Goal: Transaction & Acquisition: Book appointment/travel/reservation

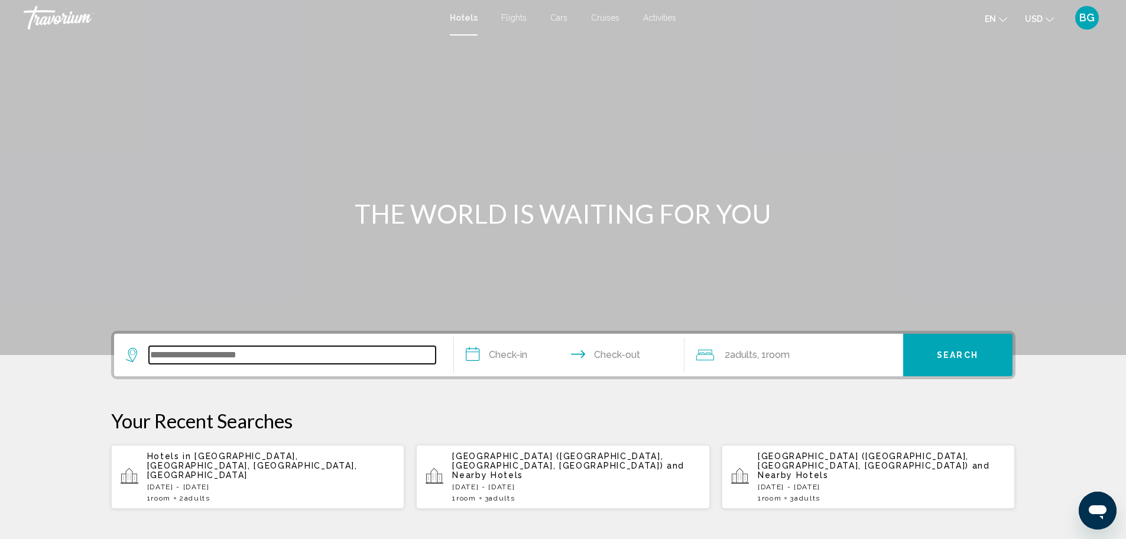
click at [179, 358] on input "Search widget" at bounding box center [292, 355] width 287 height 18
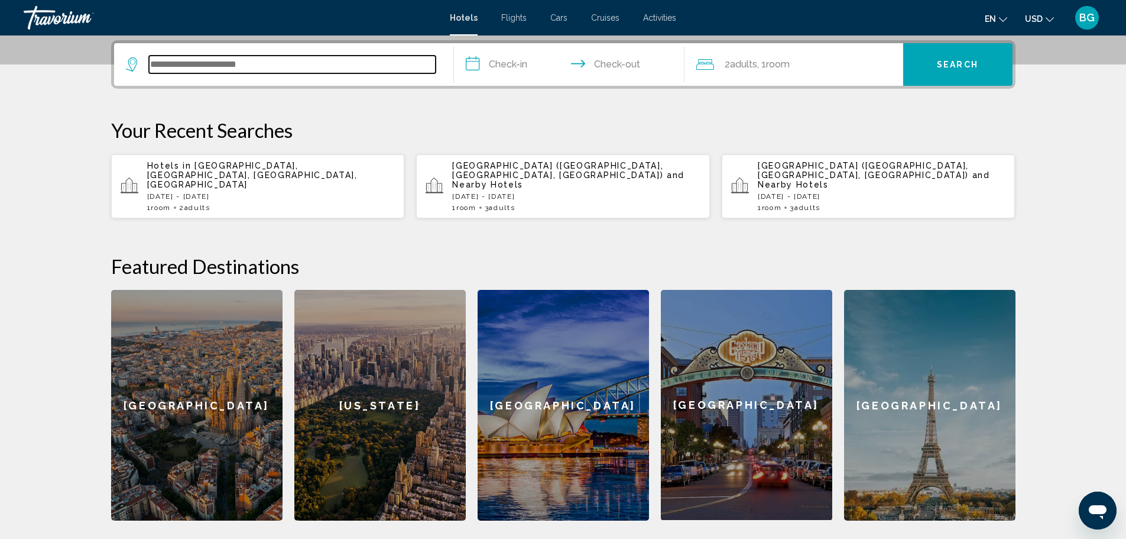
scroll to position [292, 0]
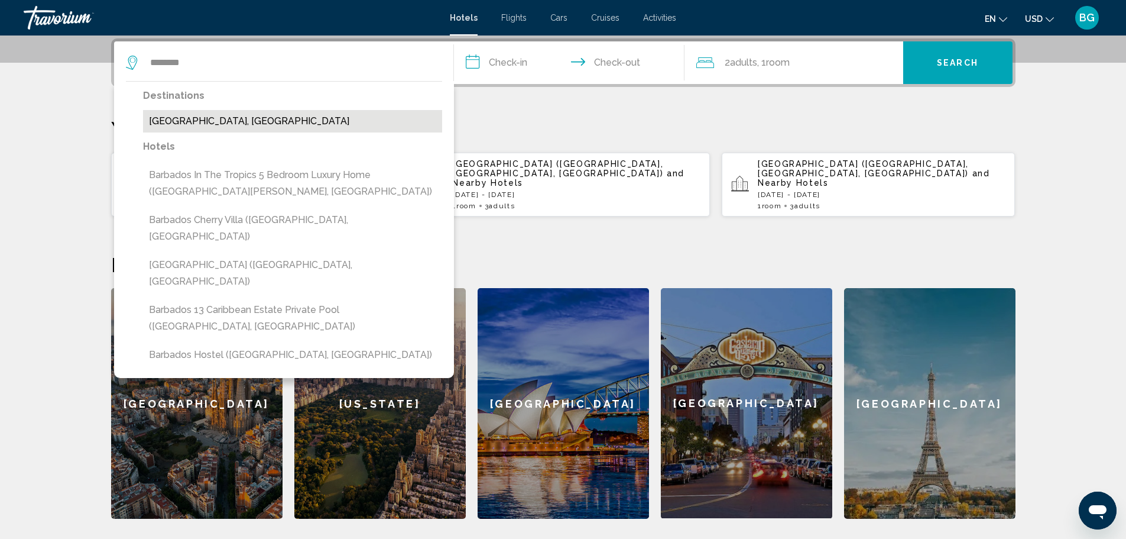
click at [210, 119] on button "[GEOGRAPHIC_DATA], [GEOGRAPHIC_DATA]" at bounding box center [292, 121] width 299 height 22
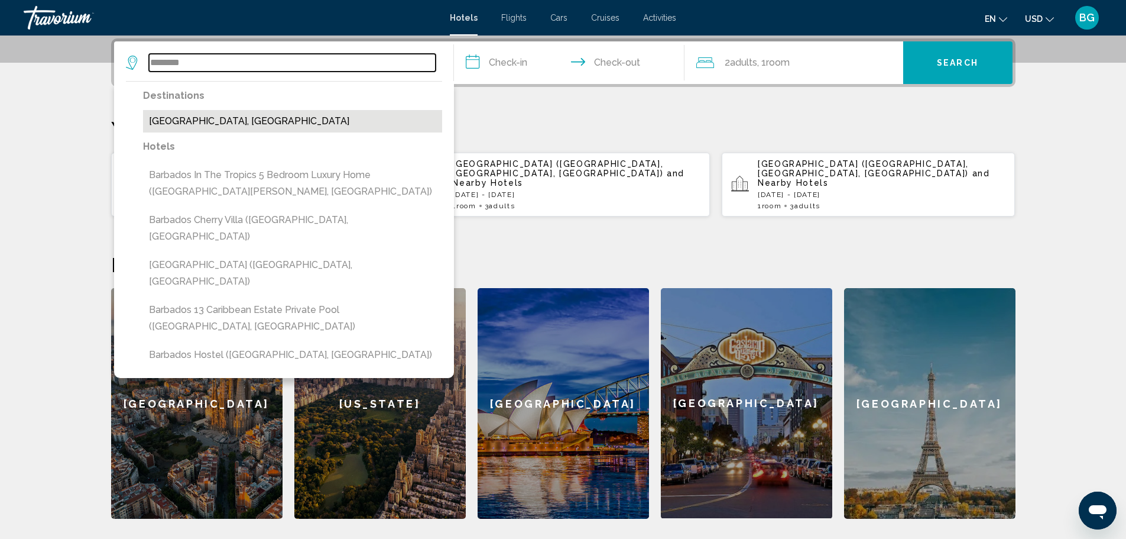
type input "**********"
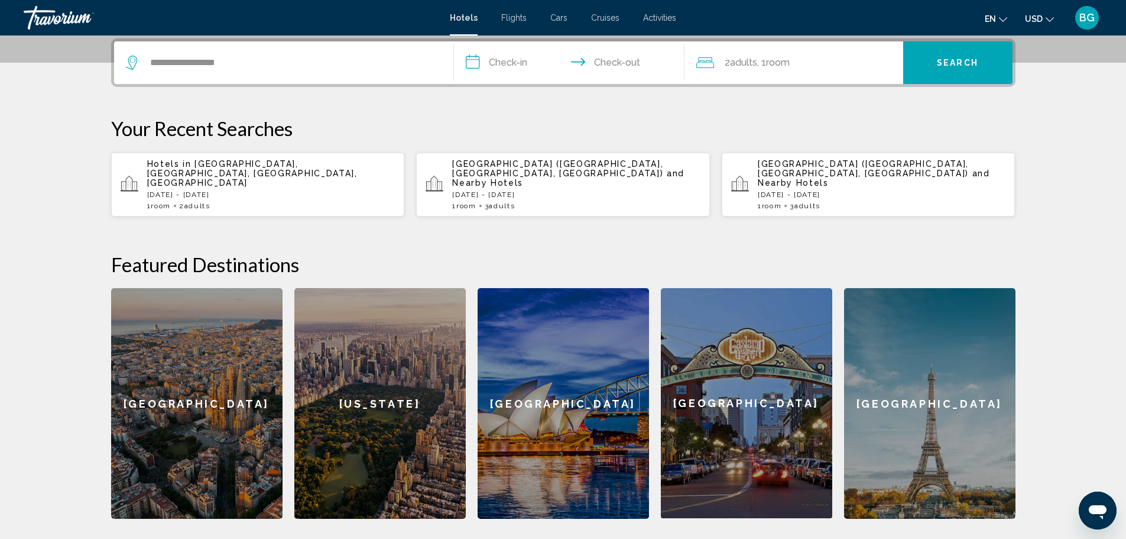
click at [975, 62] on span "Search" at bounding box center [957, 63] width 41 height 9
click at [517, 64] on input "**********" at bounding box center [571, 64] width 235 height 46
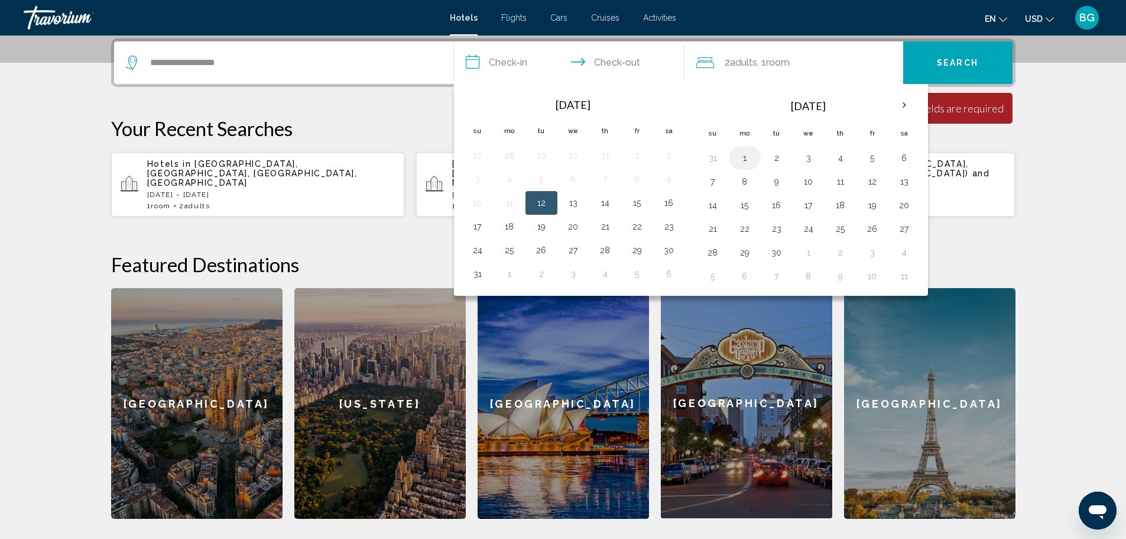
click at [746, 160] on button "1" at bounding box center [745, 158] width 19 height 17
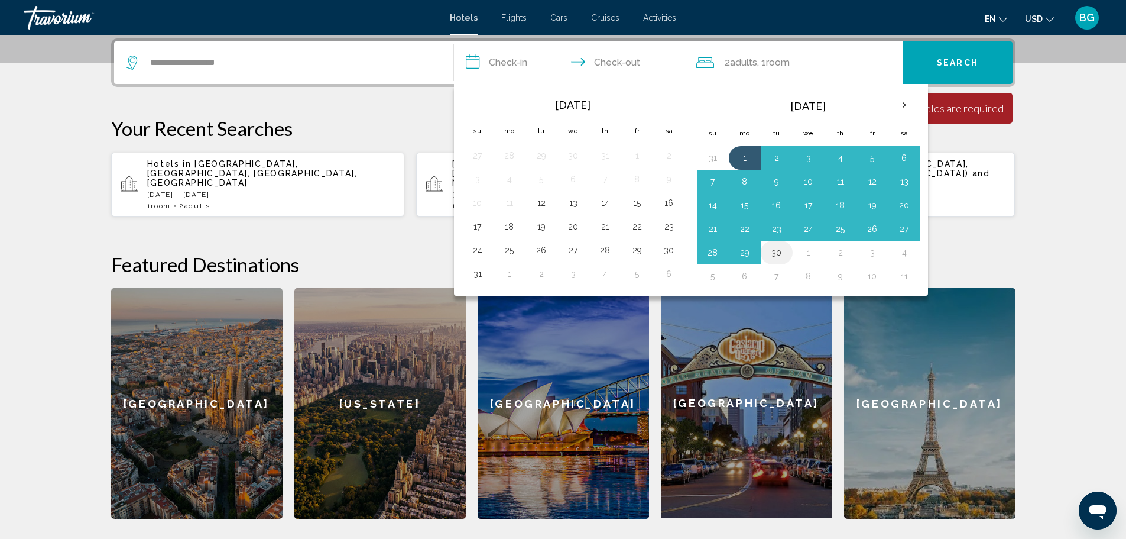
click at [785, 252] on button "30" at bounding box center [777, 252] width 19 height 17
type input "**********"
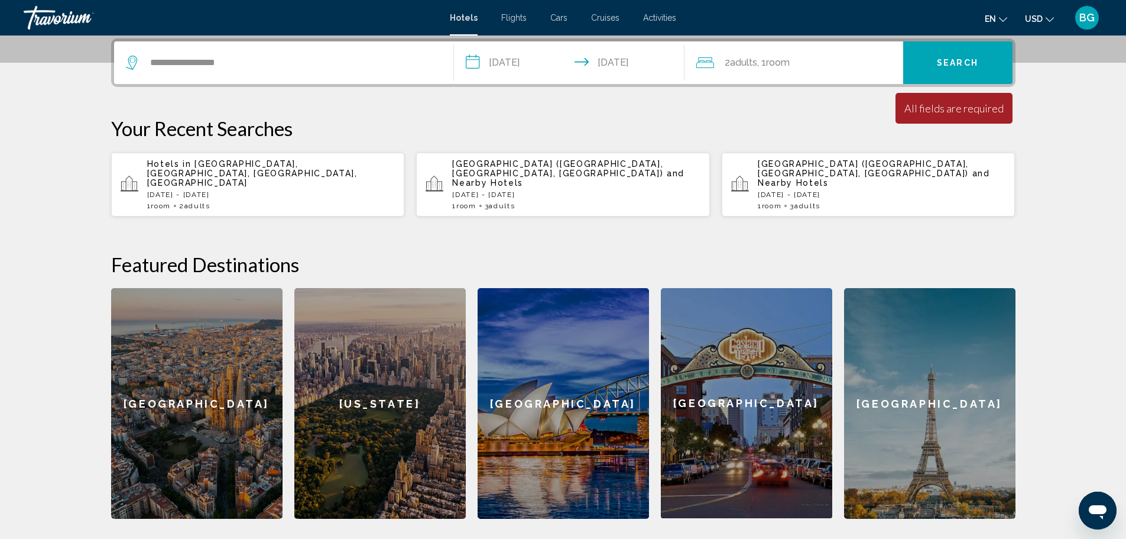
click at [953, 69] on button "Search" at bounding box center [958, 62] width 109 height 43
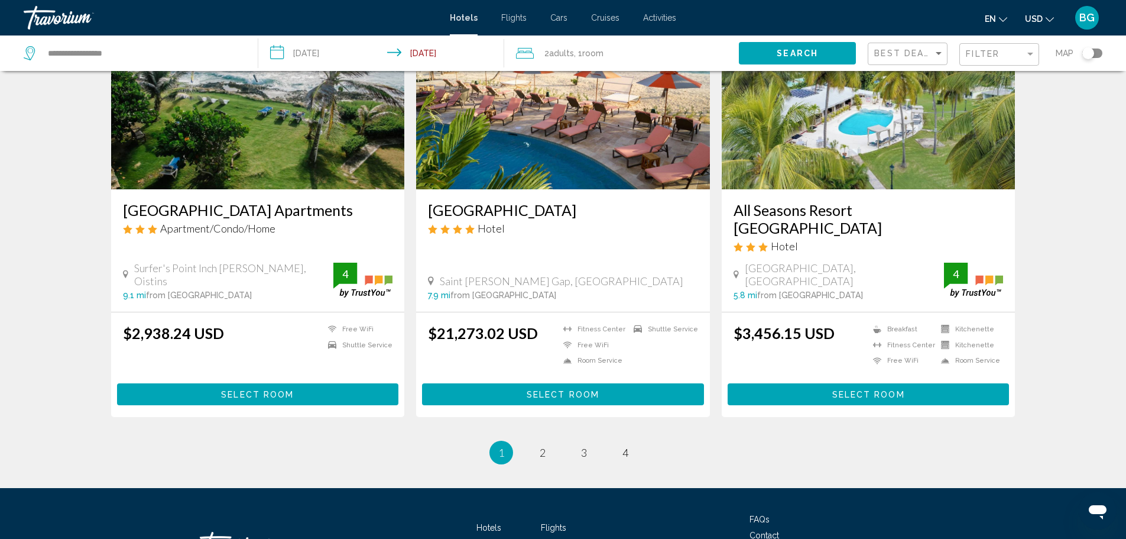
scroll to position [1419, 0]
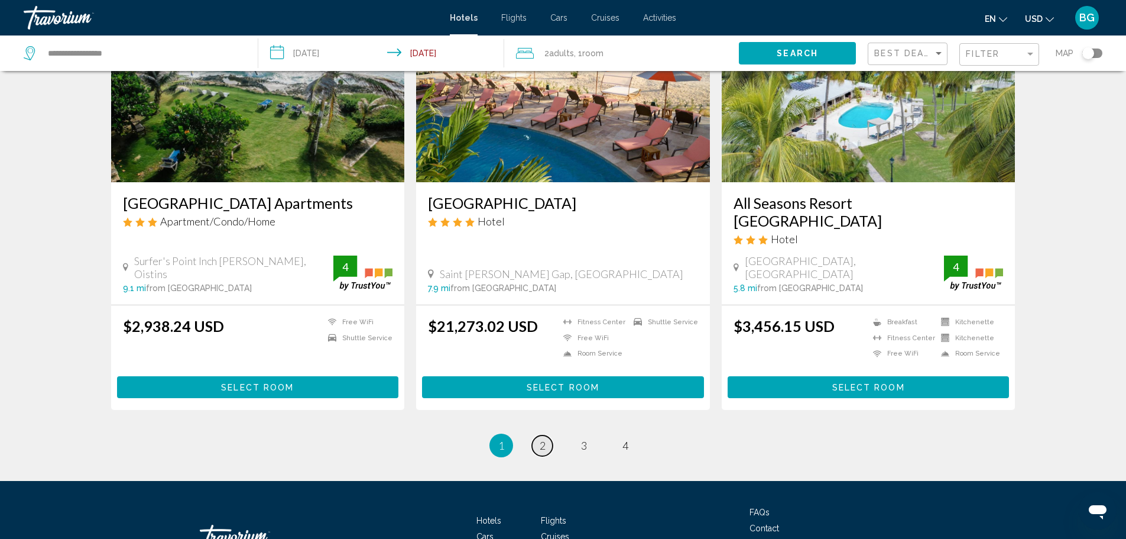
click at [542, 439] on span "2" at bounding box center [543, 445] width 6 height 13
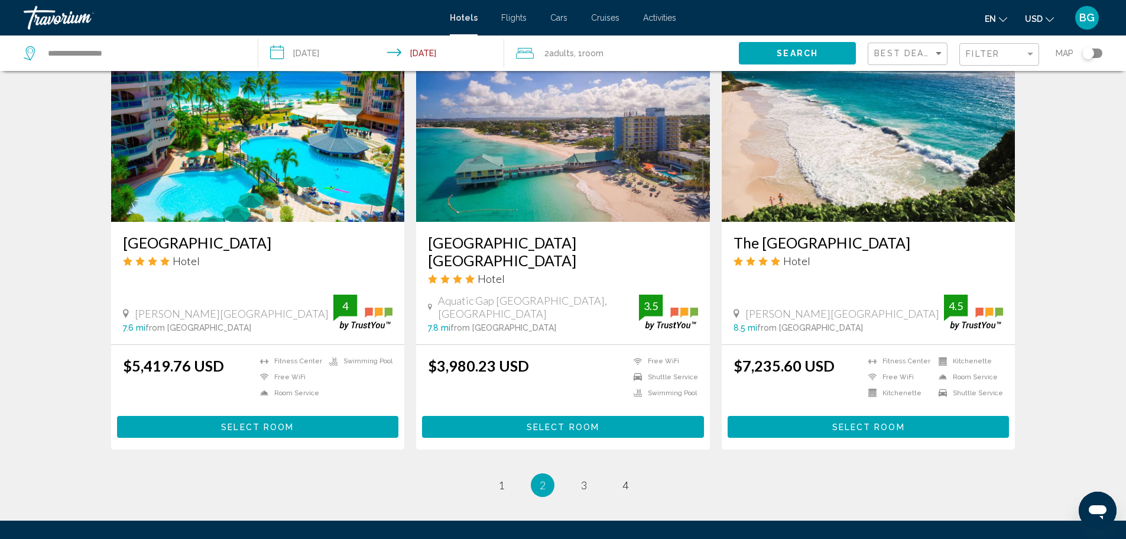
scroll to position [1478, 0]
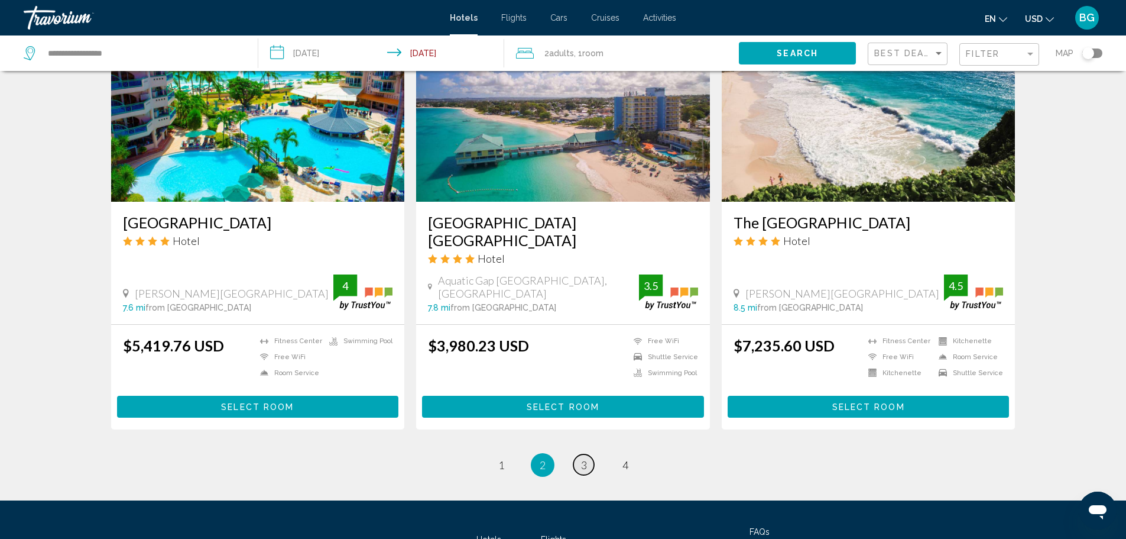
click at [581, 458] on span "3" at bounding box center [584, 464] width 6 height 13
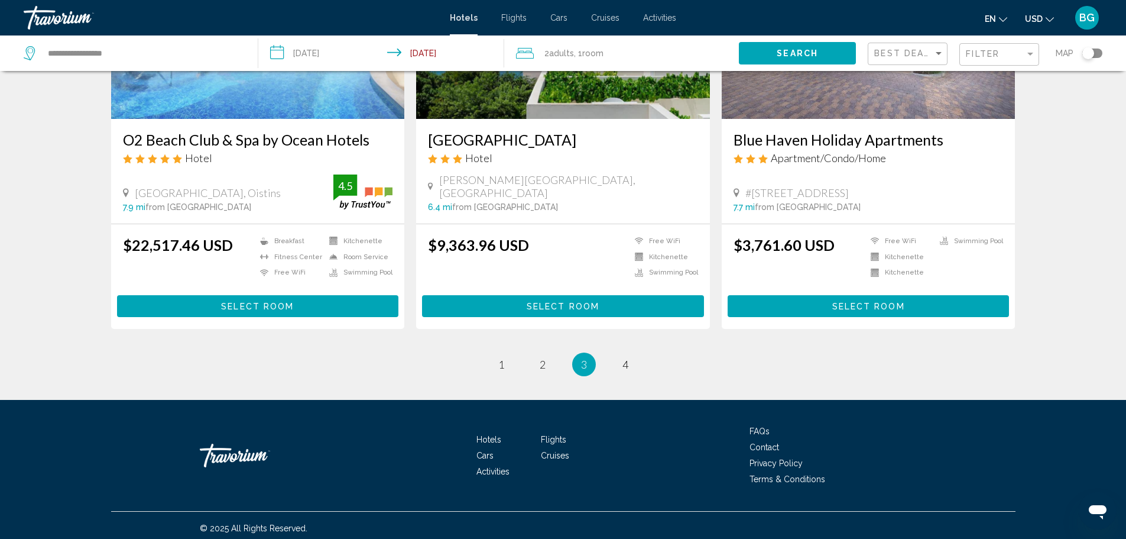
scroll to position [1490, 0]
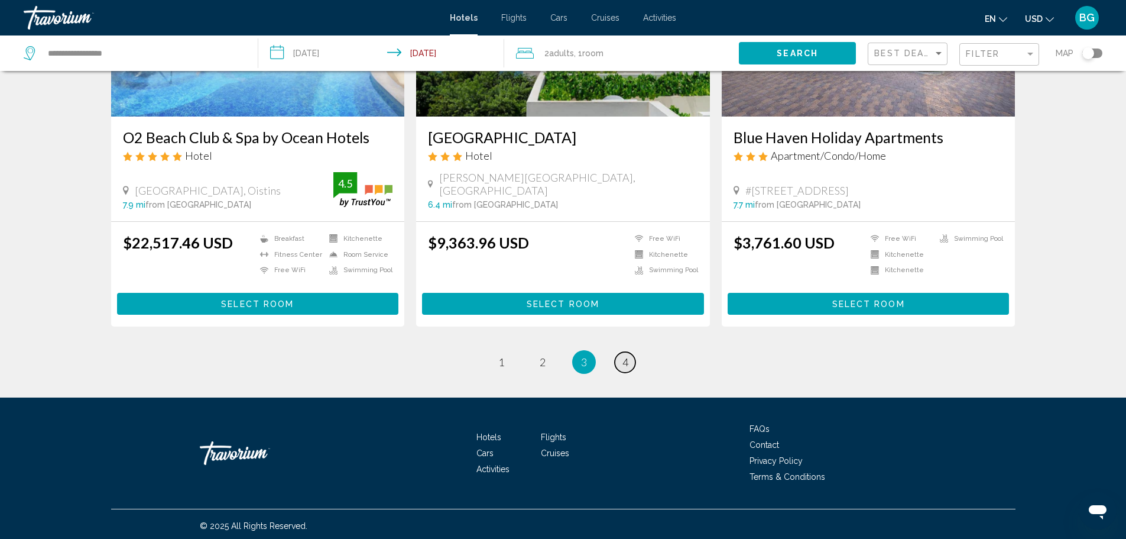
click at [626, 355] on span "4" at bounding box center [626, 361] width 6 height 13
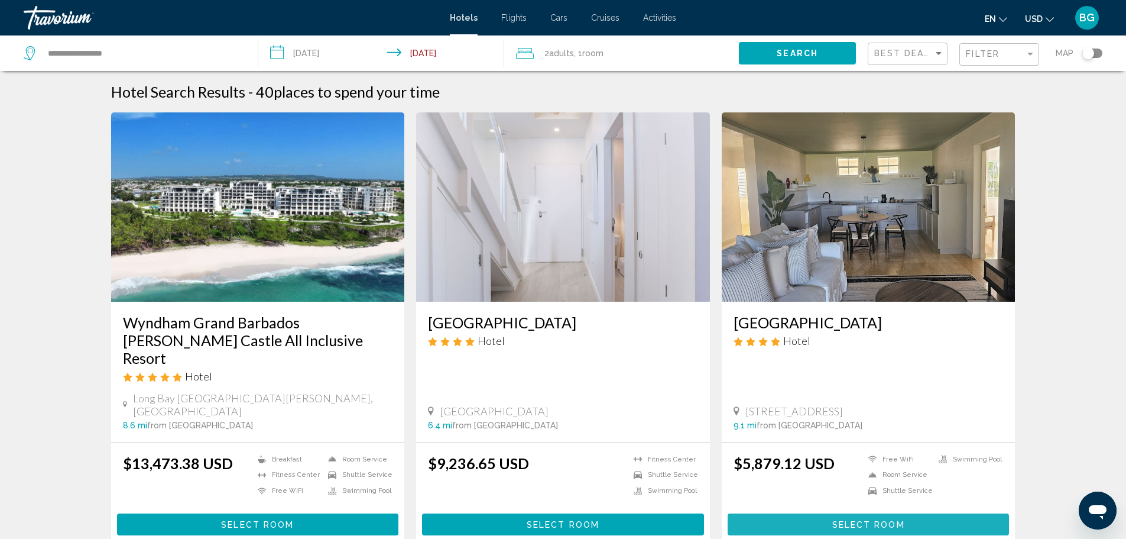
click at [847, 520] on span "Select Room" at bounding box center [869, 524] width 73 height 9
click at [323, 56] on input "**********" at bounding box center [383, 54] width 251 height 39
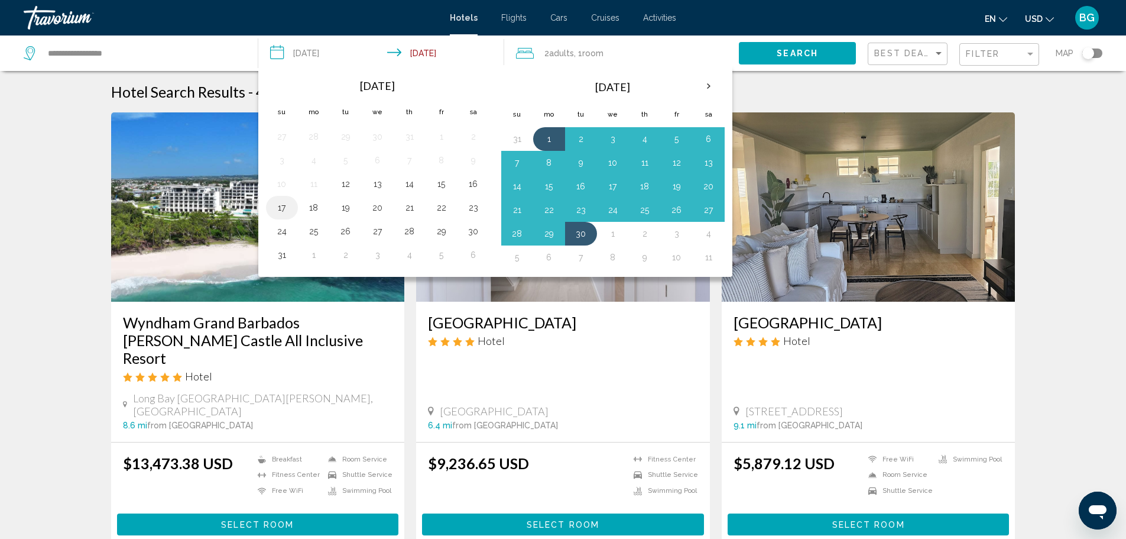
click at [282, 207] on button "17" at bounding box center [282, 207] width 19 height 17
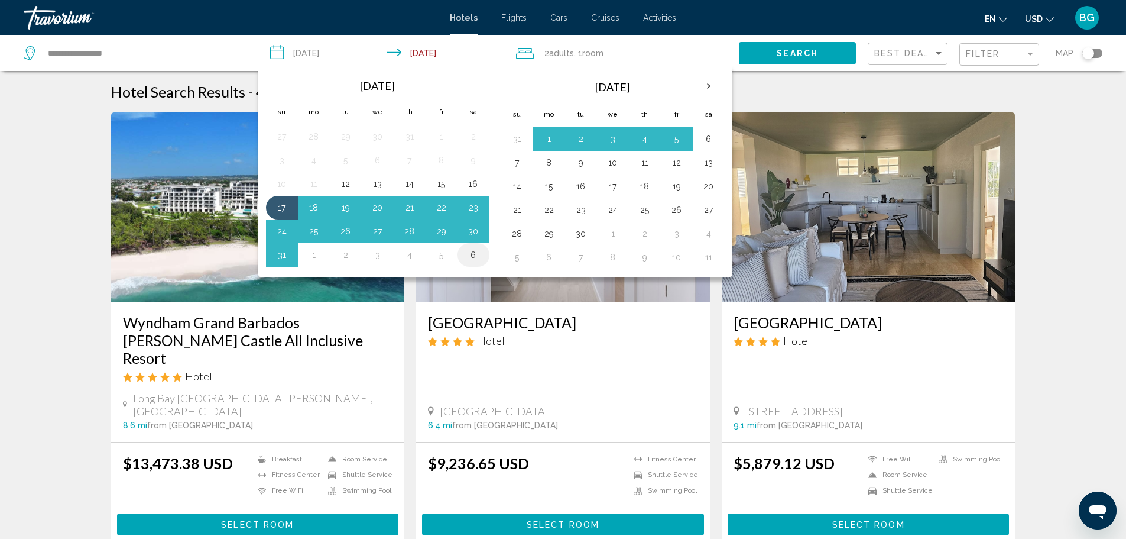
click at [471, 252] on button "6" at bounding box center [473, 255] width 19 height 17
type input "**********"
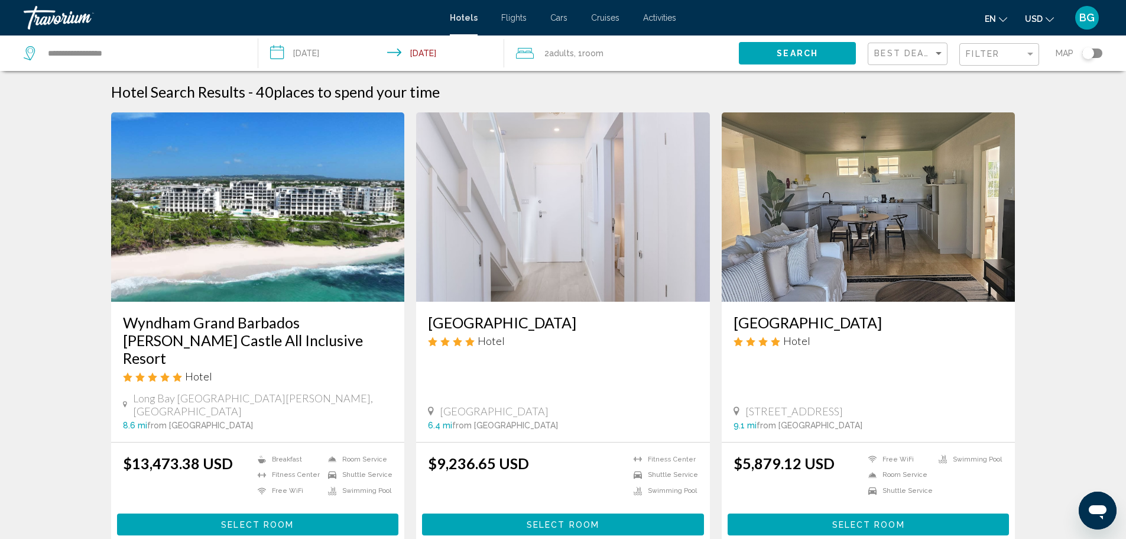
click at [788, 53] on span "Search" at bounding box center [797, 53] width 41 height 9
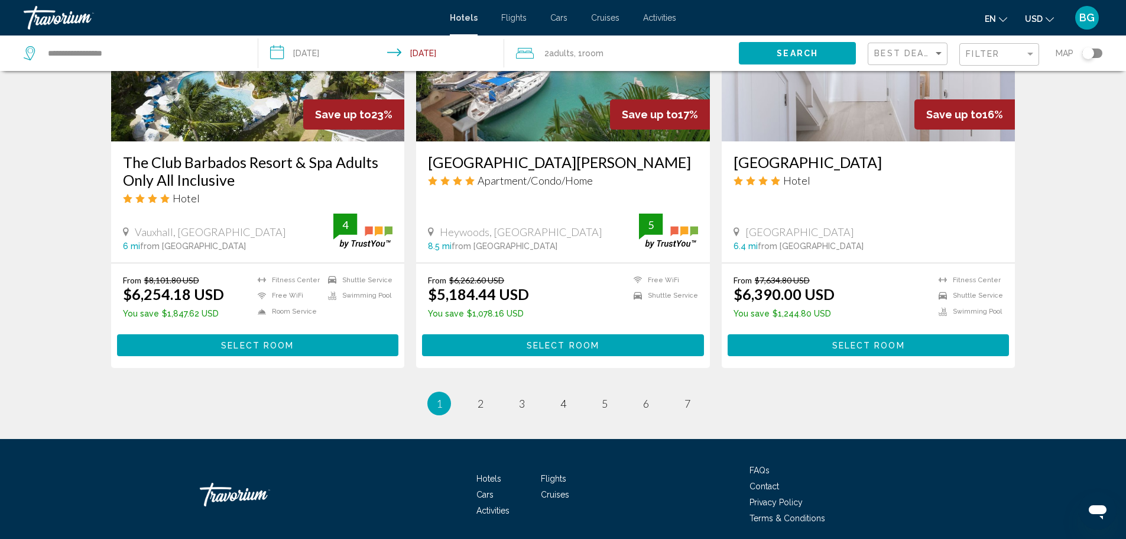
scroll to position [1472, 0]
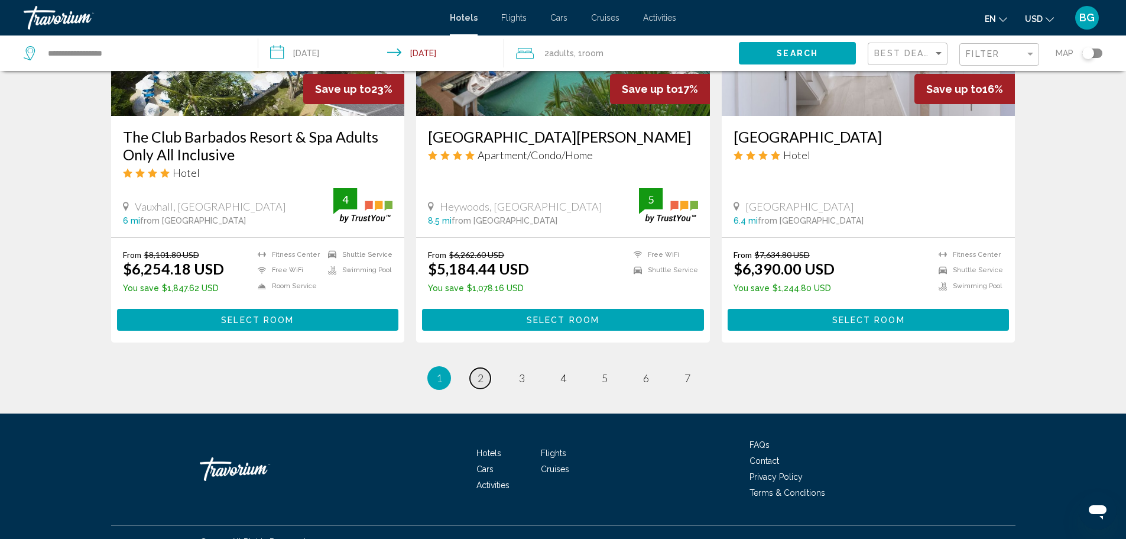
click at [483, 371] on span "2" at bounding box center [481, 377] width 6 height 13
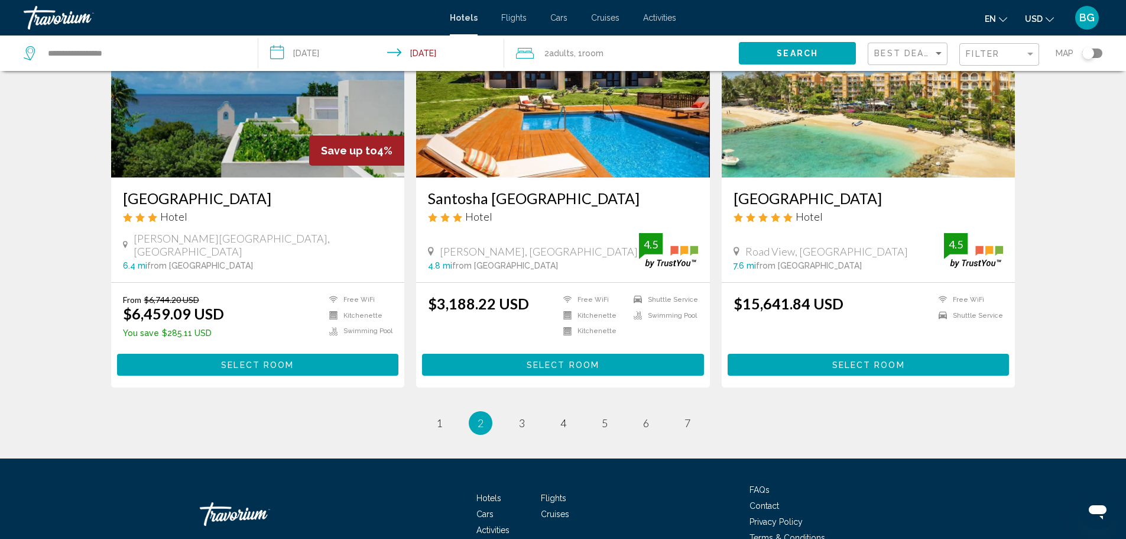
scroll to position [1474, 0]
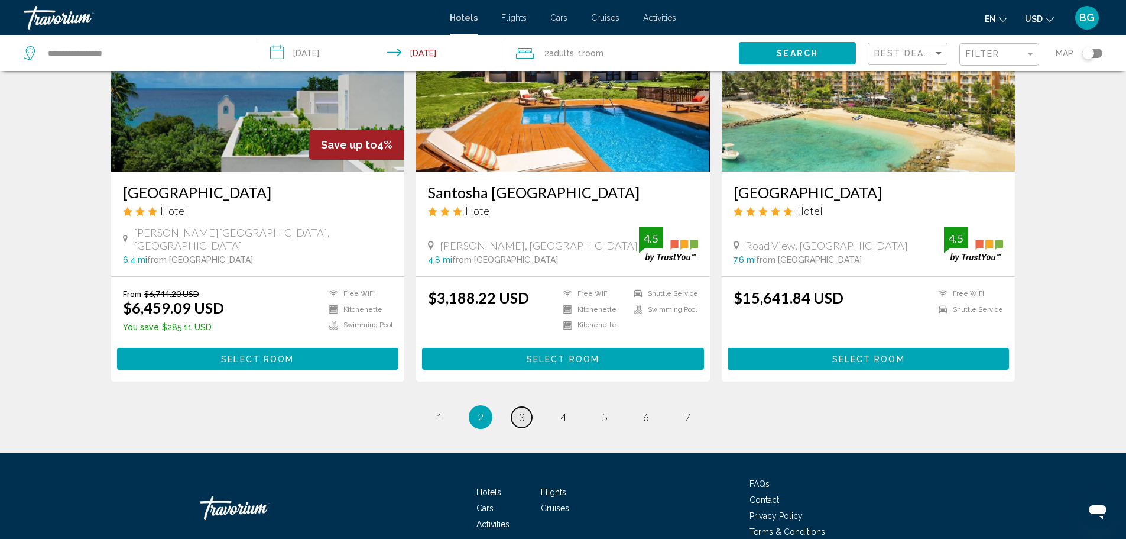
click at [525, 407] on link "page 3" at bounding box center [521, 417] width 21 height 21
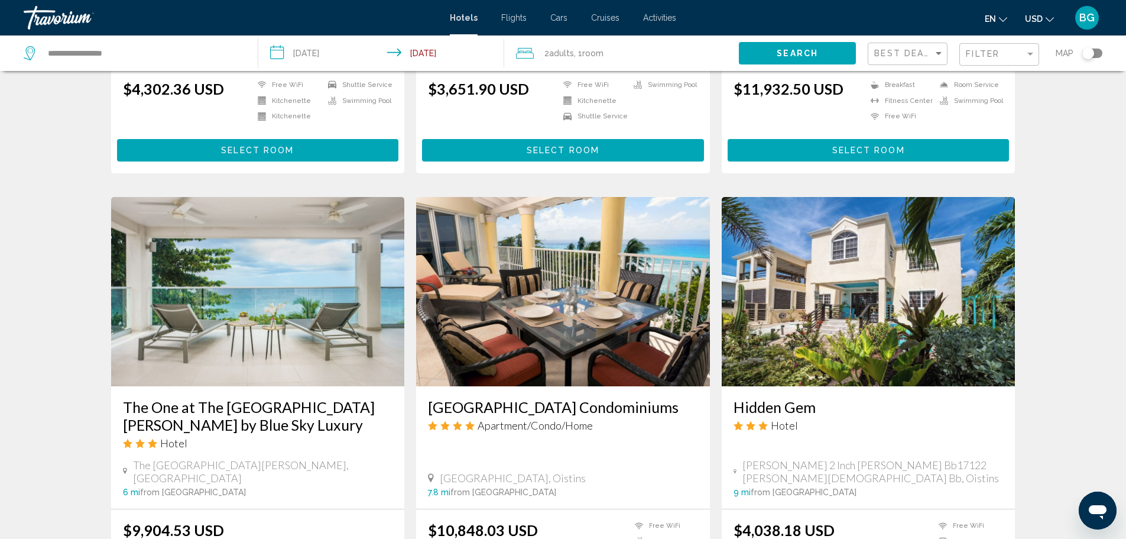
scroll to position [1360, 0]
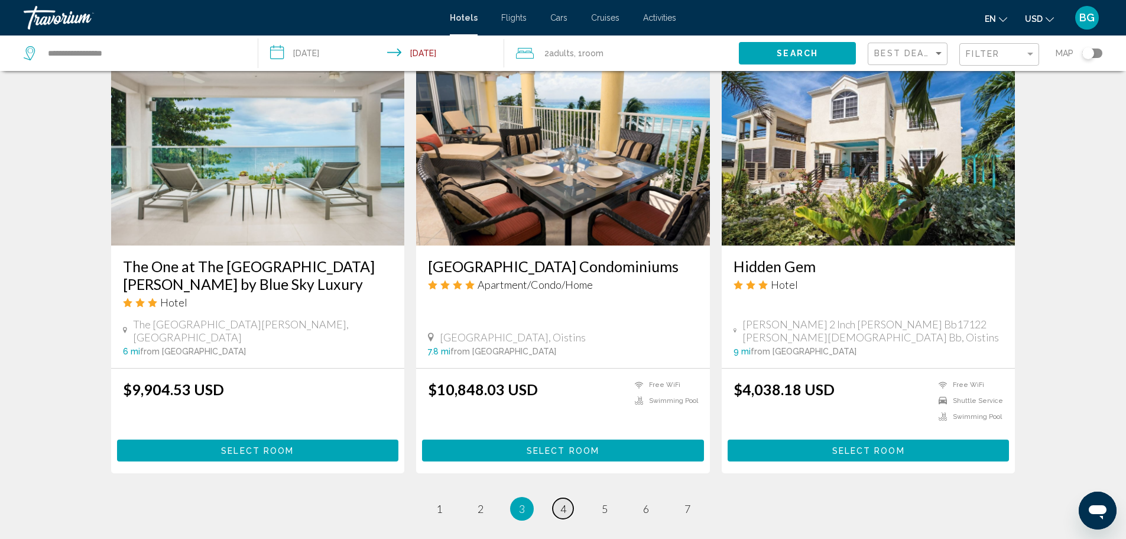
click at [562, 502] on span "4" at bounding box center [564, 508] width 6 height 13
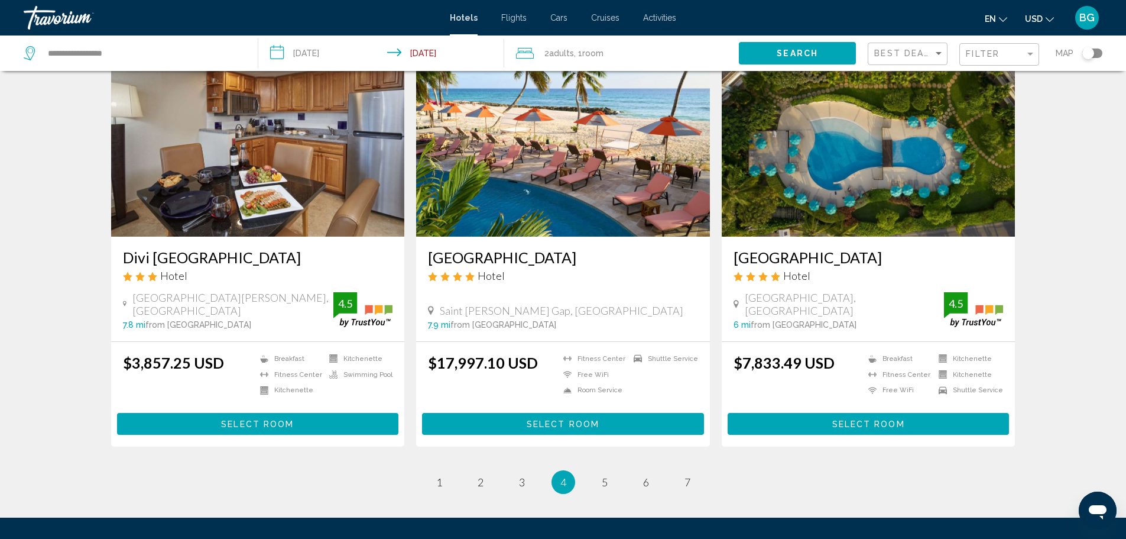
scroll to position [1419, 0]
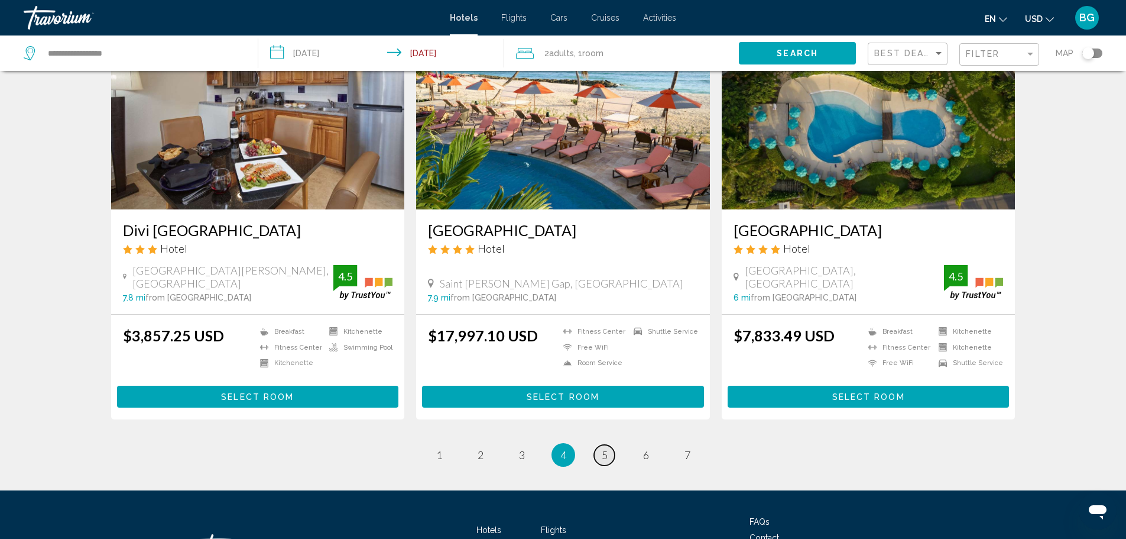
click at [604, 448] on span "5" at bounding box center [605, 454] width 6 height 13
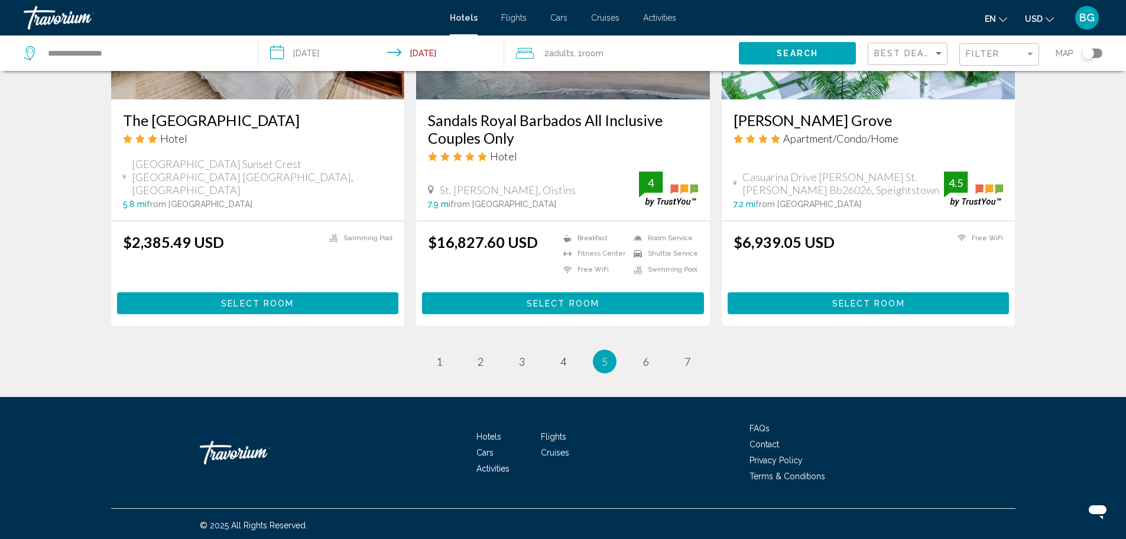
scroll to position [1490, 0]
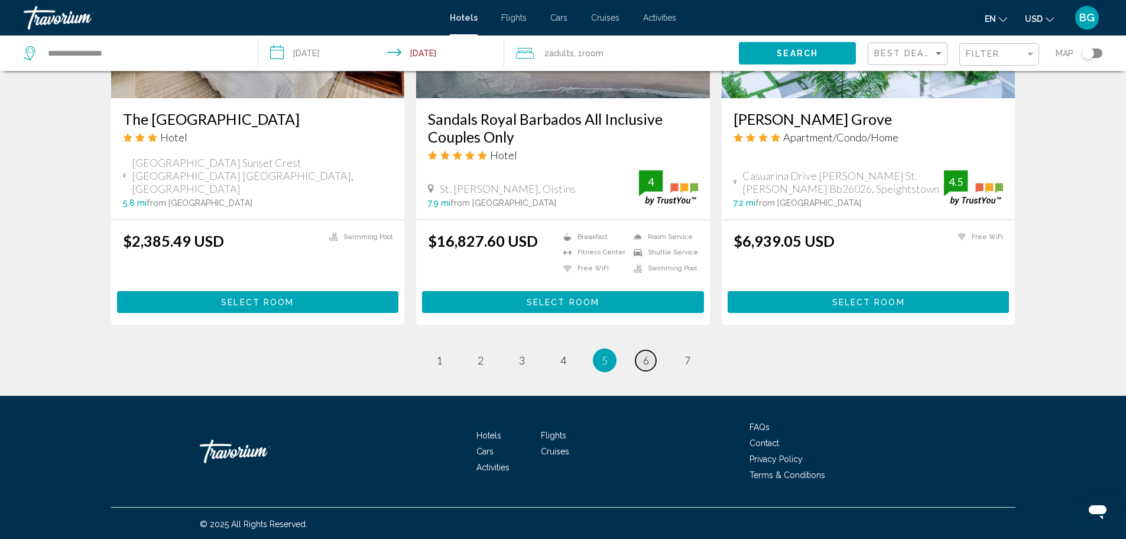
click at [646, 362] on span "6" at bounding box center [646, 360] width 6 height 13
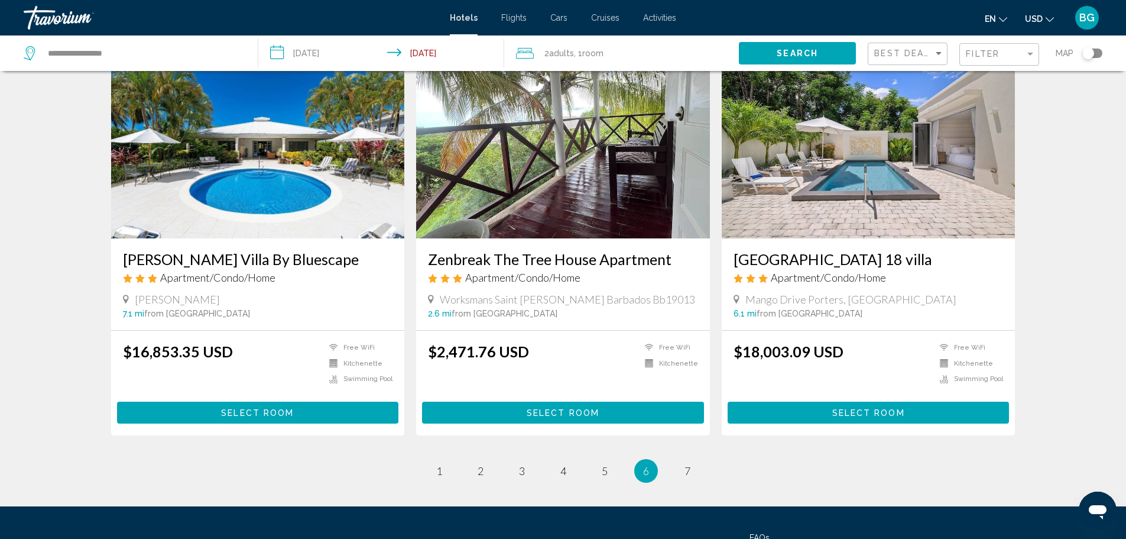
scroll to position [1419, 0]
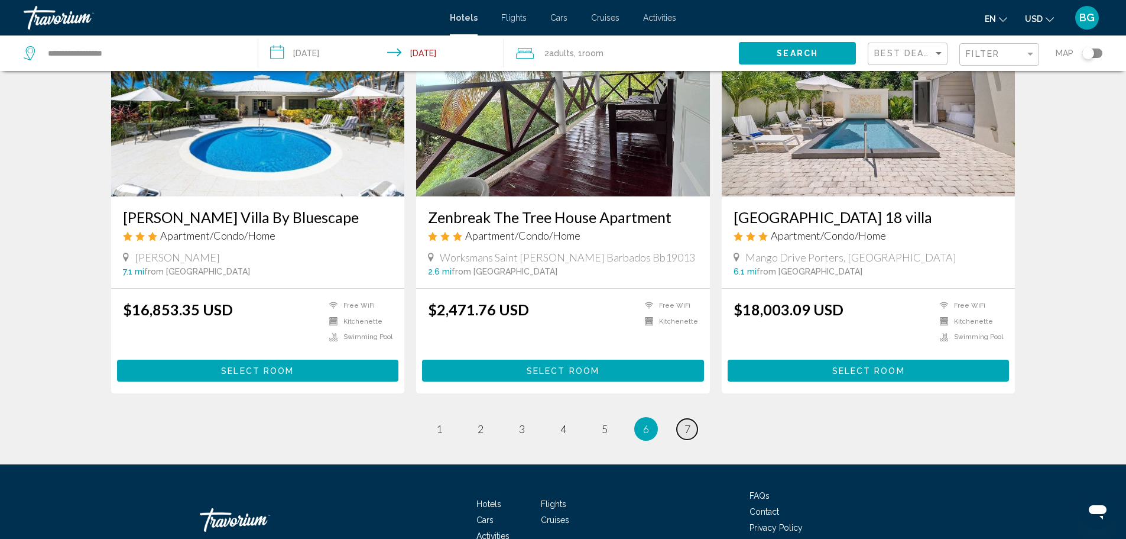
click at [688, 422] on span "7" at bounding box center [688, 428] width 6 height 13
